Goal: Task Accomplishment & Management: Use online tool/utility

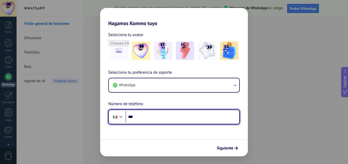
click at [154, 116] on input "***" at bounding box center [183, 117] width 114 height 12
type input "**********"
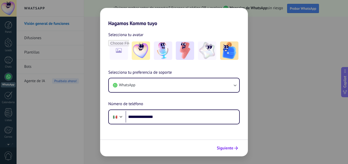
click at [235, 148] on icon "submit" at bounding box center [237, 148] width 4 height 4
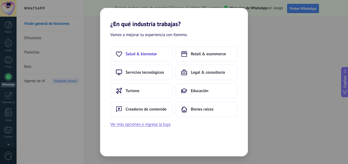
click at [155, 58] on button "Salud & bienestar" at bounding box center [141, 53] width 62 height 15
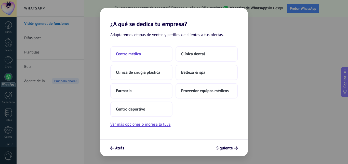
click at [140, 52] on span "Centro médico" at bounding box center [128, 53] width 25 height 5
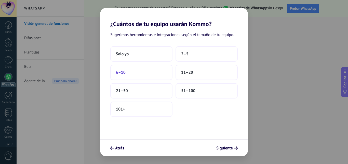
click at [147, 76] on button "6–10" at bounding box center [141, 72] width 62 height 15
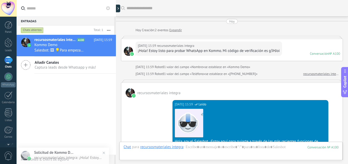
scroll to position [180, 0]
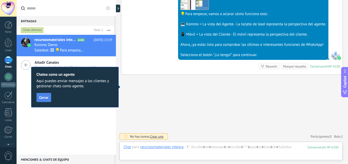
click at [45, 97] on span "Cerrar" at bounding box center [43, 97] width 9 height 4
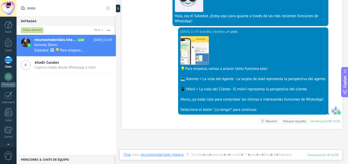
scroll to position [129, 0]
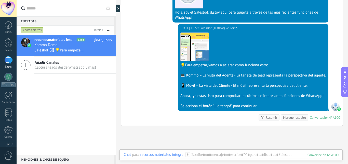
click at [218, 64] on div "💡Para empezar, vamos a aclarar cómo funciona esto:" at bounding box center [254, 64] width 146 height 5
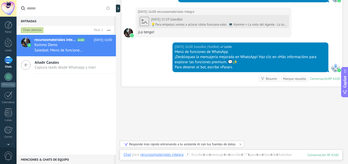
scroll to position [249, 0]
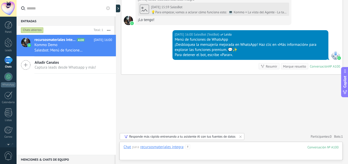
click at [237, 154] on div at bounding box center [231, 151] width 215 height 15
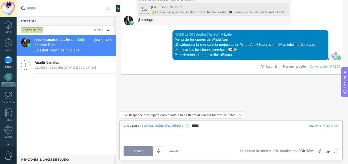
click at [132, 153] on button "Enviar" at bounding box center [138, 151] width 29 height 10
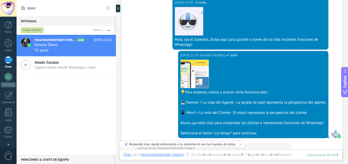
scroll to position [102, 0]
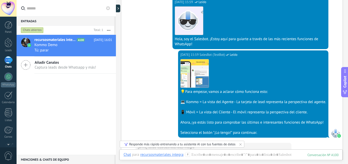
click at [27, 64] on icon at bounding box center [26, 65] width 10 height 10
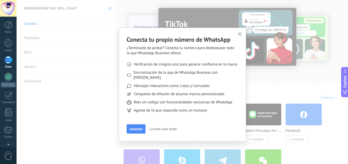
click at [167, 127] on span "Lo haré más tarde" at bounding box center [163, 129] width 27 height 4
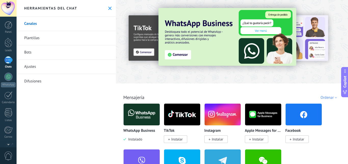
click at [35, 40] on link "Plantillas" at bounding box center [66, 38] width 99 height 14
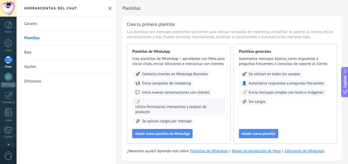
click at [31, 53] on link "Bots" at bounding box center [66, 52] width 99 height 14
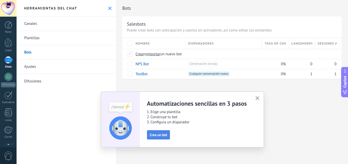
click at [162, 136] on span "Crea un bot" at bounding box center [159, 135] width 18 height 4
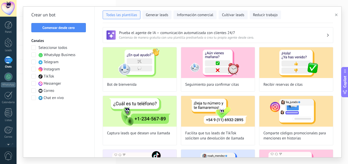
click at [34, 54] on span at bounding box center [33, 54] width 5 height 5
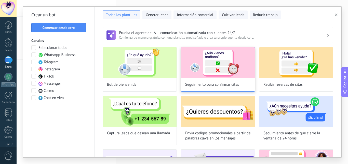
click at [217, 71] on img at bounding box center [218, 62] width 74 height 31
type input "**********"
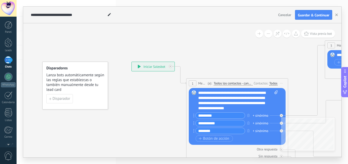
click at [210, 91] on div "**********" at bounding box center [238, 100] width 80 height 20
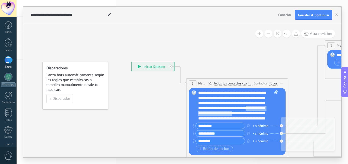
drag, startPoint x: 225, startPoint y: 118, endPoint x: 224, endPoint y: 111, distance: 6.4
click at [224, 111] on div "**********" at bounding box center [238, 105] width 80 height 31
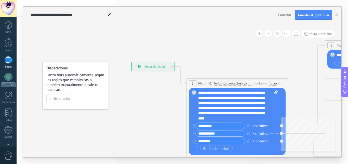
click at [209, 118] on div "**********" at bounding box center [238, 105] width 80 height 31
drag, startPoint x: 236, startPoint y: 118, endPoint x: 242, endPoint y: 111, distance: 8.7
click at [242, 111] on div "**********" at bounding box center [238, 105] width 80 height 31
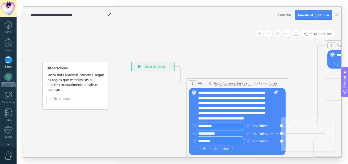
drag, startPoint x: 249, startPoint y: 120, endPoint x: 245, endPoint y: 118, distance: 4.8
click at [248, 119] on div "**********" at bounding box center [238, 105] width 80 height 31
click at [248, 132] on icon "button" at bounding box center [248, 132] width 3 height 3
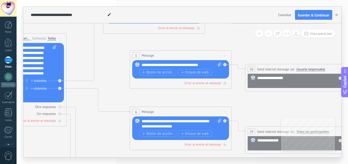
click at [226, 56] on span "Iniciar vista previa aquí Cambiar nombre Duplicar [GEOGRAPHIC_DATA]" at bounding box center [225, 55] width 8 height 7
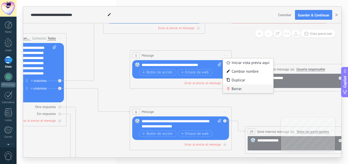
click at [234, 91] on div "Borrar" at bounding box center [248, 88] width 51 height 9
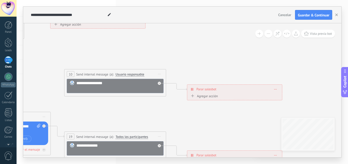
click at [158, 74] on icon at bounding box center [159, 74] width 3 height 1
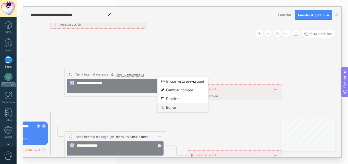
click at [167, 106] on div "Borrar" at bounding box center [183, 107] width 51 height 9
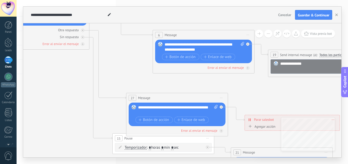
click at [222, 97] on icon at bounding box center [221, 97] width 3 height 1
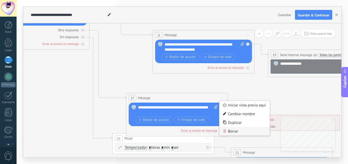
click at [232, 130] on div "Borrar" at bounding box center [245, 131] width 51 height 9
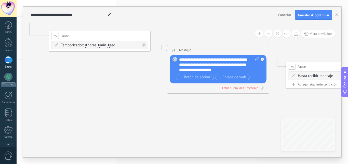
click at [211, 63] on div "**********" at bounding box center [219, 64] width 80 height 15
click at [195, 64] on div "**********" at bounding box center [219, 64] width 80 height 15
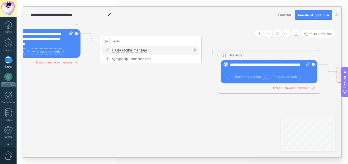
click at [268, 65] on div "**********" at bounding box center [270, 67] width 80 height 10
drag, startPoint x: 246, startPoint y: 69, endPoint x: 231, endPoint y: 63, distance: 16.0
click at [231, 63] on div "**********" at bounding box center [270, 67] width 80 height 10
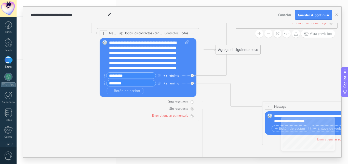
click at [165, 63] on div "**********" at bounding box center [149, 55] width 80 height 31
click at [171, 61] on div "**********" at bounding box center [149, 55] width 80 height 31
click at [169, 62] on div "**********" at bounding box center [149, 55] width 80 height 31
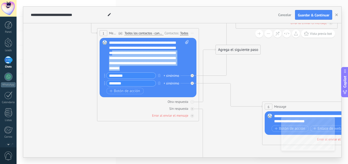
scroll to position [15, 0]
drag, startPoint x: 161, startPoint y: 65, endPoint x: 161, endPoint y: 68, distance: 2.6
click at [161, 68] on div "**********" at bounding box center [149, 55] width 80 height 31
click at [128, 61] on div "**********" at bounding box center [149, 55] width 80 height 31
drag, startPoint x: 134, startPoint y: 51, endPoint x: 147, endPoint y: 70, distance: 23.1
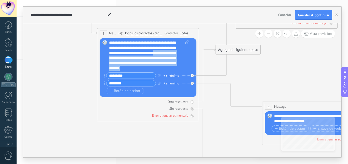
click at [147, 70] on div "**********" at bounding box center [149, 55] width 80 height 31
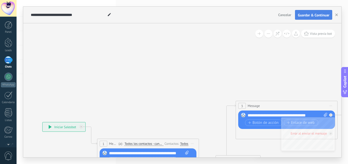
click at [306, 16] on span "Guardar & Continuar" at bounding box center [314, 15] width 32 height 4
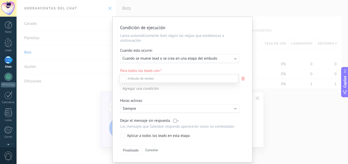
scroll to position [0, 0]
click at [232, 59] on div at bounding box center [183, 82] width 332 height 164
click at [232, 59] on div "Ejecutar: Cuando se mueve lead o se crea en una etapa del embudo" at bounding box center [178, 58] width 111 height 5
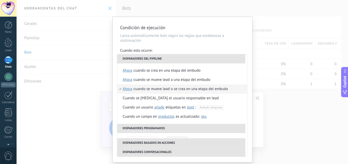
click at [202, 60] on li "Disparadores del pipeline" at bounding box center [181, 58] width 128 height 9
click at [218, 50] on div "Cuando esto ocurre:" at bounding box center [182, 51] width 124 height 6
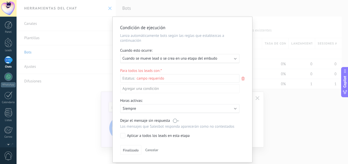
click at [177, 59] on span "Cuando se mueve lead o se crea en una etapa del embudo" at bounding box center [170, 58] width 95 height 5
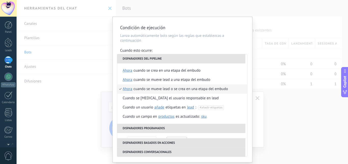
click at [168, 90] on div "Cuando se mueve lead o se crea en una etapa del embudo" at bounding box center [181, 88] width 95 height 9
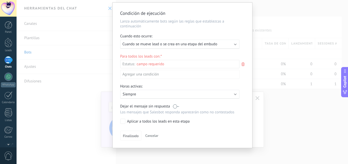
scroll to position [15, 0]
click at [0, 0] on div "Leads Entrantes Nueva consulta Cualificado Especialista asignado Cita confirmad…" at bounding box center [0, 0] width 0 height 0
click at [0, 0] on div "Nueva consulta" at bounding box center [0, 0] width 0 height 0
click at [125, 51] on div at bounding box center [183, 82] width 332 height 164
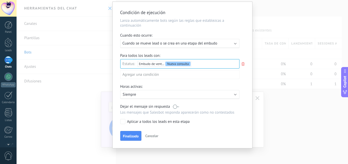
click at [199, 95] on p "Siempre" at bounding box center [167, 94] width 89 height 5
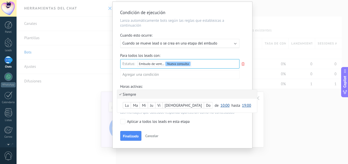
click at [127, 106] on div "Lu" at bounding box center [127, 105] width 8 height 7
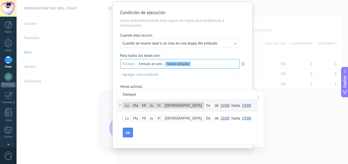
click at [221, 101] on button "10:00" at bounding box center [225, 105] width 9 height 9
click at [219, 111] on span "09:00" at bounding box center [226, 109] width 14 height 5
click at [242, 101] on button "19:00" at bounding box center [246, 105] width 9 height 9
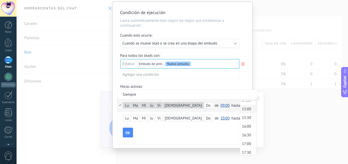
click at [241, 111] on span "15:00" at bounding box center [248, 108] width 14 height 5
click at [218, 90] on li "Siempre" at bounding box center [187, 94] width 140 height 9
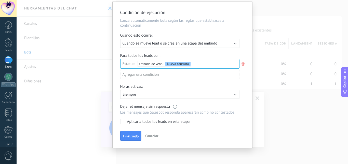
click at [203, 97] on div "Activo: Siempre" at bounding box center [179, 94] width 119 height 9
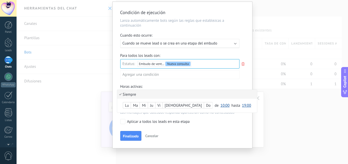
click at [127, 105] on div "Lu" at bounding box center [127, 105] width 8 height 7
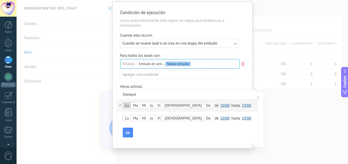
click at [242, 102] on button "19:00" at bounding box center [246, 105] width 9 height 9
click at [241, 120] on span "20:00" at bounding box center [248, 119] width 14 height 5
click at [123, 117] on div "Lu" at bounding box center [127, 118] width 8 height 6
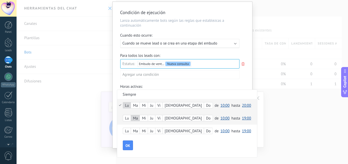
click at [221, 115] on button "10:00" at bounding box center [225, 117] width 9 height 9
click at [219, 76] on span "09:00" at bounding box center [226, 76] width 14 height 5
click at [221, 102] on button "10:00" at bounding box center [225, 105] width 9 height 9
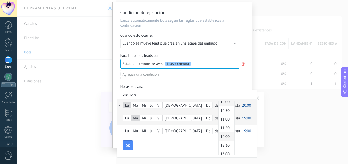
click at [219, 139] on li "12:00" at bounding box center [227, 136] width 16 height 9
click at [242, 113] on button "19:00" at bounding box center [246, 117] width 9 height 9
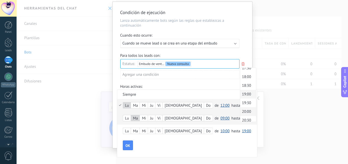
click at [241, 113] on span "20:00" at bounding box center [248, 111] width 14 height 5
click at [221, 117] on span "09:00" at bounding box center [225, 118] width 9 height 5
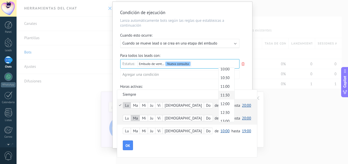
scroll to position [185, 0]
click at [219, 96] on span "12:00" at bounding box center [226, 95] width 14 height 5
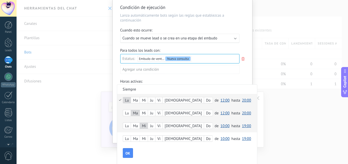
scroll to position [21, 0]
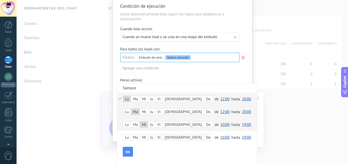
click at [221, 121] on button "10:00" at bounding box center [225, 124] width 9 height 9
click at [219, 108] on span "12:00" at bounding box center [226, 109] width 14 height 5
click at [242, 126] on span "19:00" at bounding box center [246, 124] width 9 height 5
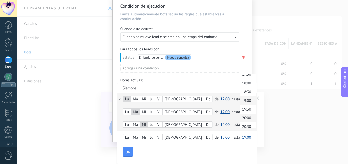
click at [241, 119] on span "20:00" at bounding box center [248, 117] width 14 height 5
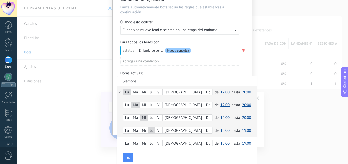
scroll to position [34, 0]
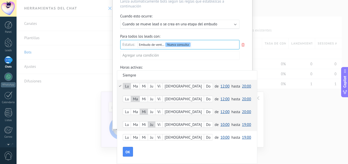
click at [221, 125] on span "10:00" at bounding box center [225, 124] width 9 height 5
click at [219, 117] on span "12:30" at bounding box center [226, 118] width 14 height 5
click at [221, 123] on span "12:30" at bounding box center [225, 124] width 9 height 5
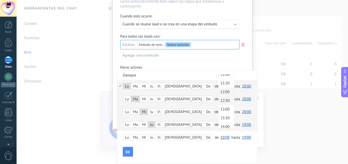
click at [219, 92] on span "12:00" at bounding box center [226, 91] width 14 height 5
click at [242, 123] on span "19:00" at bounding box center [246, 124] width 9 height 5
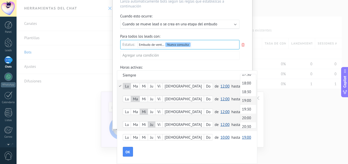
click at [241, 116] on span "20:00" at bounding box center [248, 117] width 14 height 5
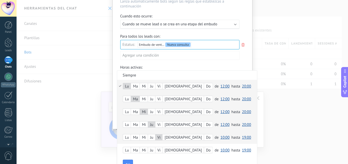
click at [221, 137] on span "10:00" at bounding box center [225, 137] width 9 height 5
click at [219, 98] on span "09:00" at bounding box center [226, 95] width 14 height 5
click at [242, 136] on span "19:00" at bounding box center [246, 137] width 9 height 5
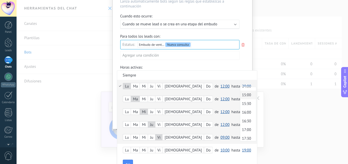
click at [241, 96] on span "15:00" at bounding box center [248, 94] width 14 height 5
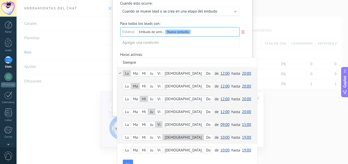
click at [221, 135] on span "10:00" at bounding box center [225, 137] width 9 height 5
click at [219, 98] on span "09:00" at bounding box center [226, 95] width 14 height 5
click at [242, 137] on span "19:00" at bounding box center [246, 137] width 9 height 5
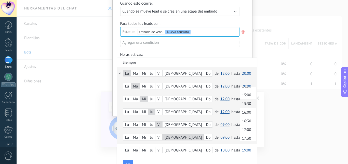
click at [241, 105] on span "15:30" at bounding box center [248, 103] width 14 height 5
click at [229, 129] on div "[PERSON_NAME] Do de 00:00 00:30 01:00 01:30 02:00 02:30 03:00 03:30 04:00 04:30…" at bounding box center [187, 124] width 140 height 13
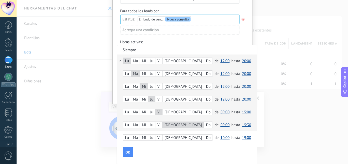
scroll to position [60, 0]
click at [225, 138] on div "[PERSON_NAME] Do de 00:00 00:30 01:00 01:30 02:00 02:30 03:00 03:30 04:00 04:30…" at bounding box center [187, 137] width 140 height 13
click at [123, 138] on div "[PERSON_NAME] Do de 00:00 00:30 01:00 01:30 02:00 02:30 03:00 03:30 04:00 04:30…" at bounding box center [187, 137] width 140 height 13
click at [119, 136] on div "[PERSON_NAME] Do de 00:00 00:30 01:00 01:30 02:00 02:30 03:00 03:30 04:00 04:30…" at bounding box center [187, 137] width 140 height 13
click at [127, 148] on button "OK" at bounding box center [128, 151] width 10 height 10
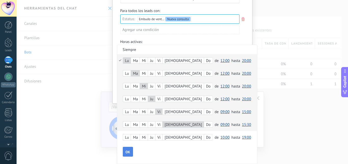
scroll to position [16, 0]
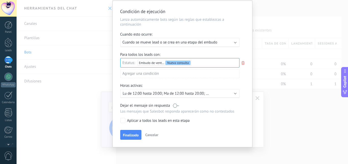
click at [228, 93] on div "Activo: Lu de 12:00 hasta 20:00; Ma de 12:00 hasta 20:00; Mi de 12:00 hasta 20:…" at bounding box center [180, 93] width 115 height 5
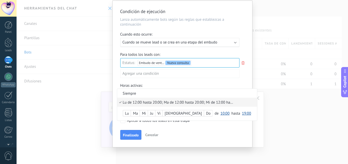
click at [230, 91] on li "Siempre" at bounding box center [187, 93] width 140 height 9
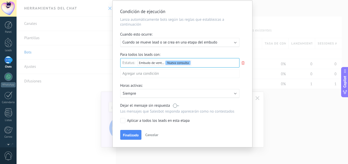
click at [234, 93] on b at bounding box center [235, 93] width 3 height 3
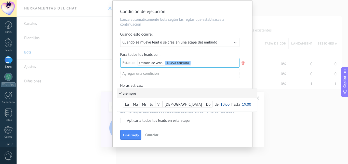
click at [232, 92] on li "Siempre" at bounding box center [187, 93] width 140 height 9
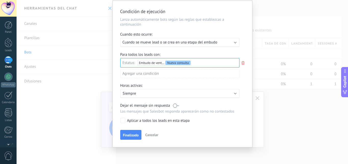
click at [200, 83] on div "Horas activas:" at bounding box center [182, 86] width 124 height 6
click at [131, 136] on span "Finalizado" at bounding box center [131, 135] width 16 height 4
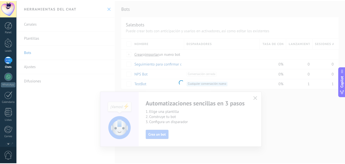
scroll to position [0, 0]
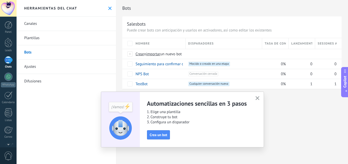
click at [257, 96] on button "button" at bounding box center [258, 98] width 6 height 7
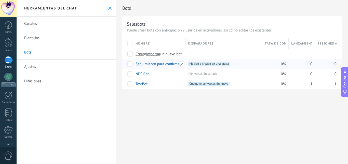
click at [162, 65] on link "Seguimiento para confirmar citas" at bounding box center [163, 63] width 54 height 5
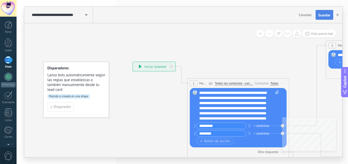
click at [322, 14] on span "Guardar" at bounding box center [325, 15] width 12 height 4
click at [324, 17] on button "Guardar" at bounding box center [325, 15] width 18 height 10
click at [327, 14] on span "Guardar" at bounding box center [325, 15] width 12 height 4
click at [328, 16] on span "Guardar" at bounding box center [325, 15] width 12 height 4
click at [338, 14] on icon "button" at bounding box center [338, 15] width 3 height 3
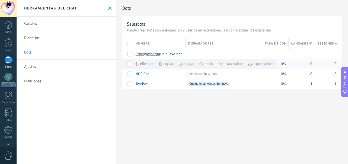
click at [168, 62] on div "copiar màs" at bounding box center [174, 64] width 33 height 10
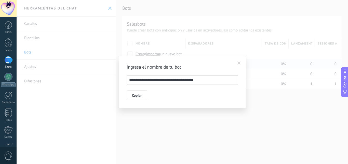
click at [200, 80] on input "**********" at bounding box center [183, 79] width 112 height 9
click at [198, 81] on input "**********" at bounding box center [183, 79] width 112 height 9
type input "**********"
click at [240, 63] on span at bounding box center [239, 63] width 3 height 4
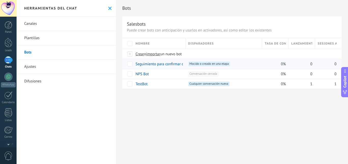
click at [178, 119] on div "Bots Salesbots Puede crear bots con anticipación y usarlos en activadores, así …" at bounding box center [232, 82] width 232 height 164
click at [7, 25] on div at bounding box center [9, 25] width 8 height 8
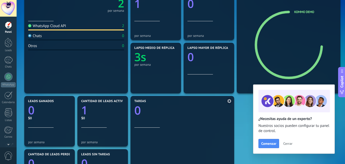
scroll to position [153, 0]
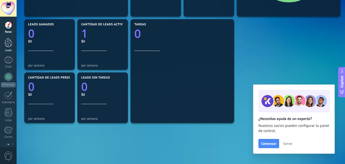
click at [8, 45] on div at bounding box center [9, 42] width 8 height 9
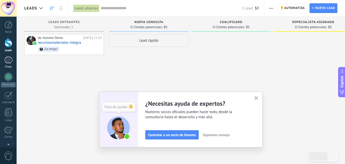
click at [6, 61] on div "1" at bounding box center [8, 59] width 8 height 7
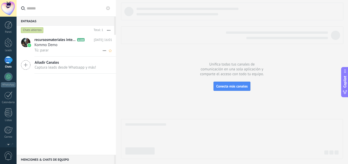
click at [55, 43] on span "Kommo Demo" at bounding box center [45, 44] width 23 height 5
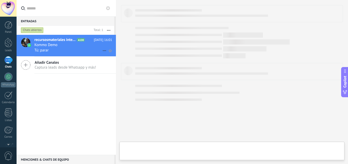
type textarea "**********"
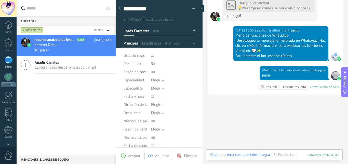
scroll to position [304, 0]
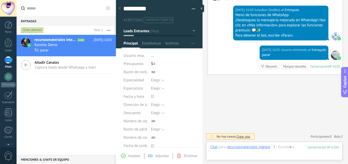
click at [194, 29] on div at bounding box center [159, 23] width 87 height 52
click at [191, 31] on button "Leads Entrantes" at bounding box center [160, 30] width 72 height 9
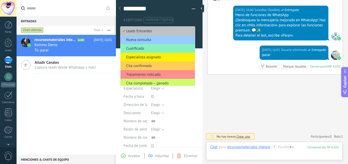
click at [170, 29] on span "Leads Entrantes" at bounding box center [157, 31] width 73 height 5
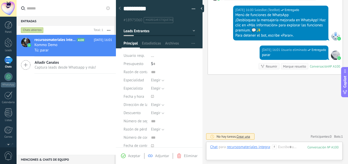
click at [185, 30] on button "Leads Entrantes" at bounding box center [160, 30] width 72 height 9
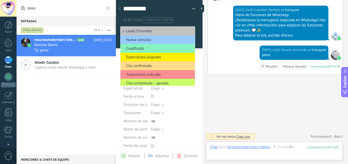
click at [157, 65] on span "Cita confirmada" at bounding box center [157, 65] width 73 height 5
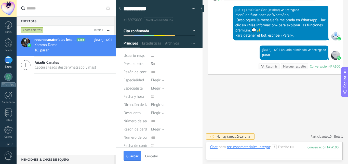
click at [153, 63] on input "text" at bounding box center [154, 64] width 2 height 8
click at [121, 6] on div at bounding box center [119, 9] width 7 height 10
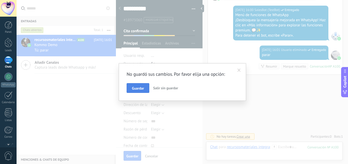
click at [143, 89] on span "Guardar" at bounding box center [138, 88] width 12 height 4
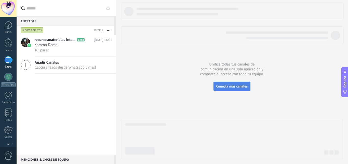
click at [228, 88] on button "Conecta más canales" at bounding box center [232, 85] width 37 height 9
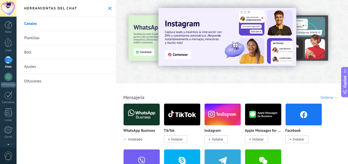
click at [41, 38] on link "Plantillas" at bounding box center [66, 38] width 99 height 14
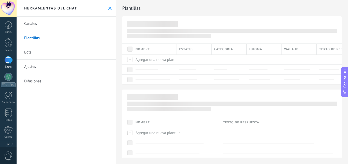
click at [49, 49] on link "Bots" at bounding box center [66, 52] width 99 height 14
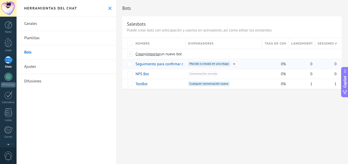
click at [260, 61] on div "+1 Mocido o creado en una etapa +0" at bounding box center [224, 64] width 77 height 10
click at [219, 65] on span "Mocido o creado en una etapa +0" at bounding box center [210, 63] width 42 height 5
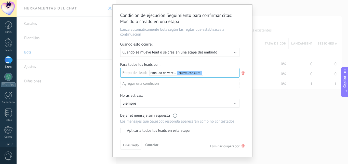
scroll to position [22, 0]
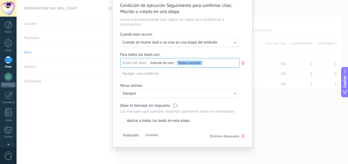
click at [124, 134] on span "Finalizado" at bounding box center [131, 135] width 16 height 4
click at [124, 137] on button "Finalizado" at bounding box center [130, 135] width 21 height 10
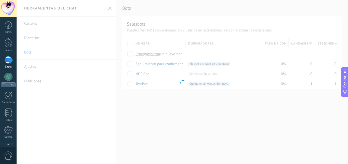
scroll to position [0, 0]
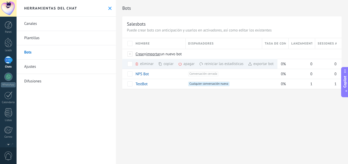
click at [124, 107] on div "Bots Salesbots Puede crear bots con anticipación y usarlos en activadores, así …" at bounding box center [232, 82] width 232 height 164
click at [145, 103] on div "Bots Salesbots Puede crear bots con anticipación y usarlos en activadores, así …" at bounding box center [232, 82] width 232 height 164
click at [162, 102] on div "Bots Salesbots Puede crear bots con anticipación y usarlos en activadores, así …" at bounding box center [232, 82] width 232 height 164
click at [257, 64] on div "exportar bot màs" at bounding box center [261, 64] width 26 height 10
click at [144, 64] on link "Seguimiento para confirmar citas" at bounding box center [163, 63] width 54 height 5
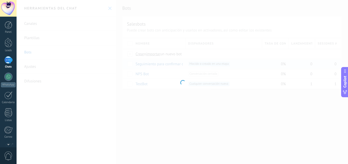
type input "**********"
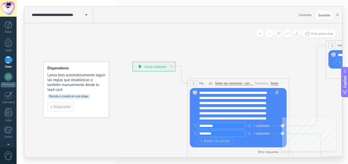
click at [55, 106] on span "Disparador" at bounding box center [63, 107] width 18 height 4
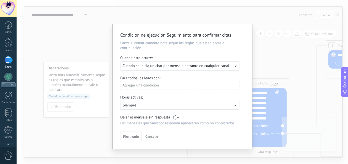
click at [204, 65] on span "Cuando se inicia un chat por mensaje entrante en cualquier canal" at bounding box center [176, 65] width 107 height 5
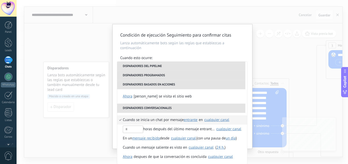
scroll to position [0, 0]
click at [140, 15] on div "Condición de ejecución Seguimiento para confirmar citas Lanza automáticamente b…" at bounding box center [183, 82] width 332 height 164
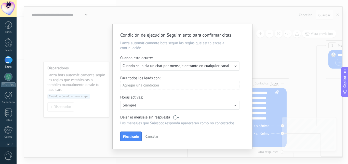
click at [175, 117] on label at bounding box center [176, 117] width 6 height 5
click at [151, 136] on span "Cancelar" at bounding box center [152, 136] width 13 height 5
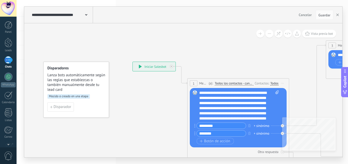
click at [303, 17] on span "Cancelar" at bounding box center [305, 14] width 13 height 5
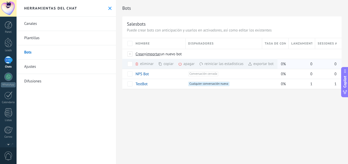
click at [142, 63] on div "eliminar màs" at bounding box center [153, 64] width 36 height 10
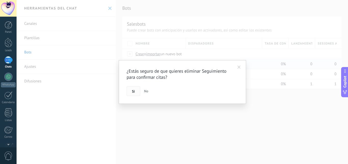
click at [135, 94] on button "Si" at bounding box center [134, 91] width 14 height 10
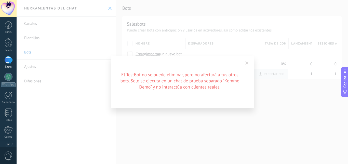
click at [247, 62] on span at bounding box center [247, 63] width 3 height 4
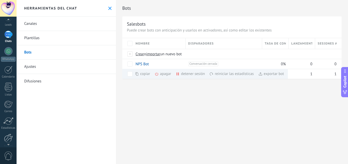
scroll to position [49, 0]
click at [5, 120] on link "Ajustes" at bounding box center [8, 117] width 17 height 14
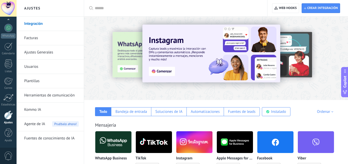
click at [130, 68] on div at bounding box center [91, 58] width 112 height 46
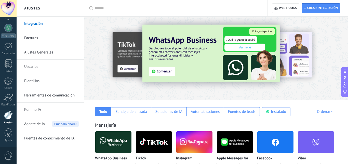
click at [160, 70] on img at bounding box center [212, 53] width 138 height 58
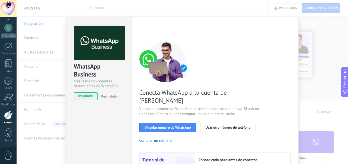
click at [315, 40] on div "WhatsApp Business Más leads con potentes herramientas de WhatsApp instalado Des…" at bounding box center [183, 82] width 332 height 164
